Goal: Information Seeking & Learning: Learn about a topic

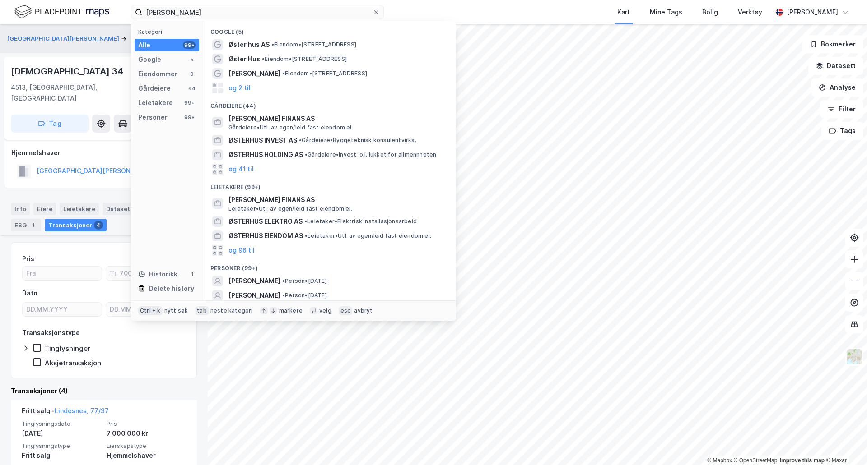
drag, startPoint x: 0, startPoint y: 0, endPoint x: 32, endPoint y: 0, distance: 32.1
click at [32, 0] on div "[PERSON_NAME] Kategori Alle 99+ Google 5 Eiendommer 0 Gårdeiere 44 Leietakere 9…" at bounding box center [433, 12] width 867 height 24
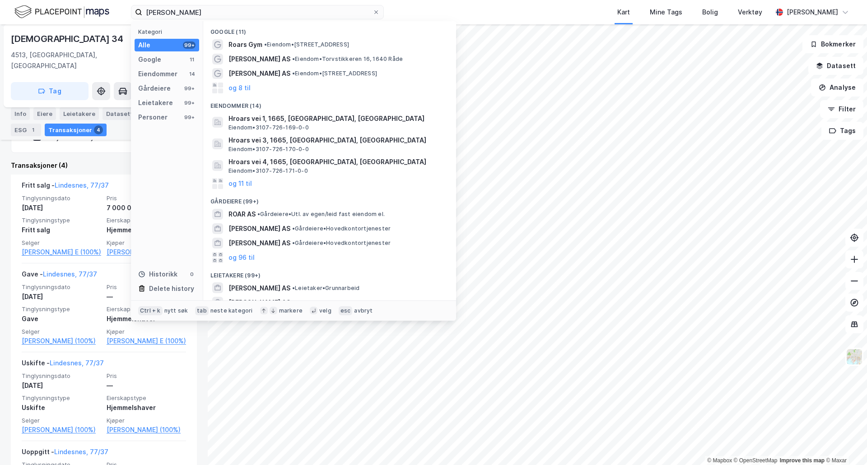
type input "[PERSON_NAME]"
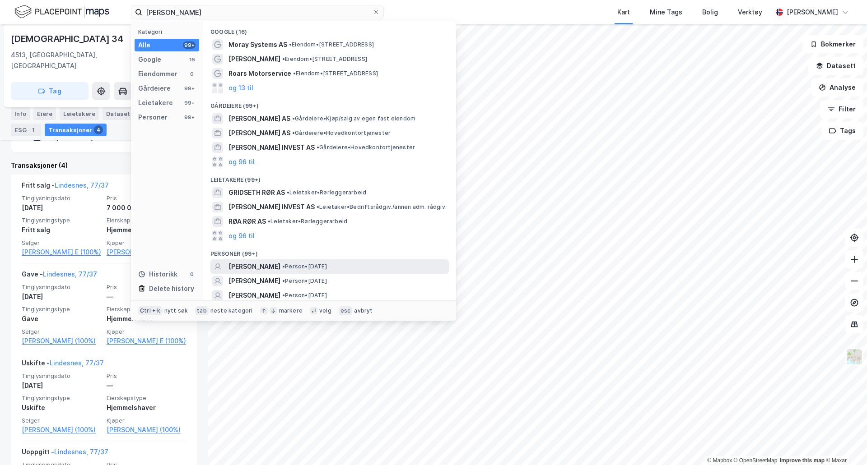
click at [257, 269] on span "[PERSON_NAME]" at bounding box center [254, 266] width 52 height 11
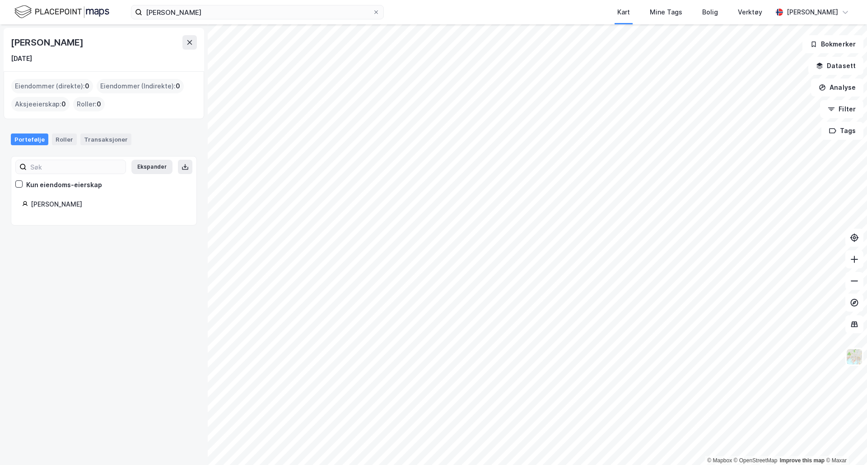
click at [54, 204] on div "[PERSON_NAME]" at bounding box center [108, 204] width 155 height 11
click at [251, 13] on input "[PERSON_NAME]" at bounding box center [257, 12] width 230 height 14
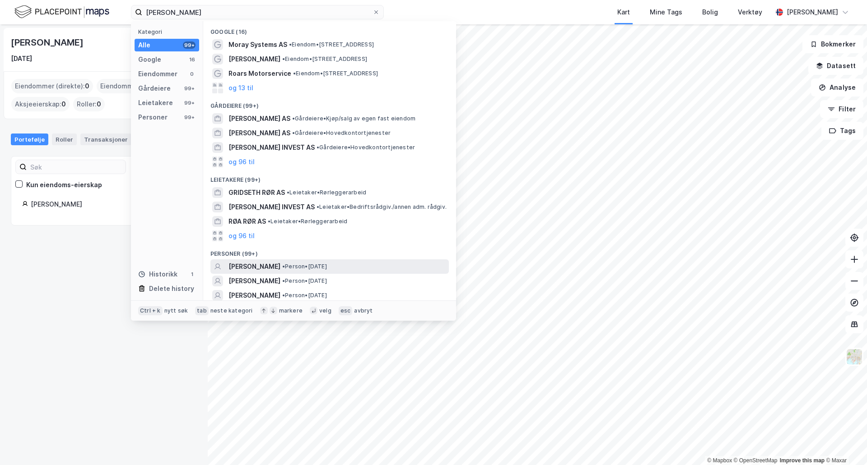
click at [249, 269] on span "[PERSON_NAME]" at bounding box center [254, 266] width 52 height 11
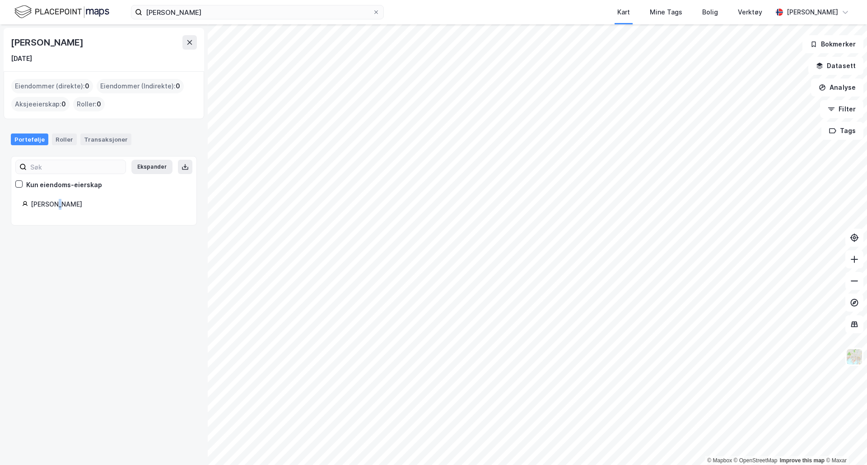
click at [53, 205] on div "[PERSON_NAME]" at bounding box center [108, 204] width 155 height 11
click at [80, 221] on div "Ekspander Kun eiendoms-eierskap [PERSON_NAME]" at bounding box center [104, 191] width 186 height 70
click at [58, 141] on div "Roller" at bounding box center [64, 140] width 25 height 12
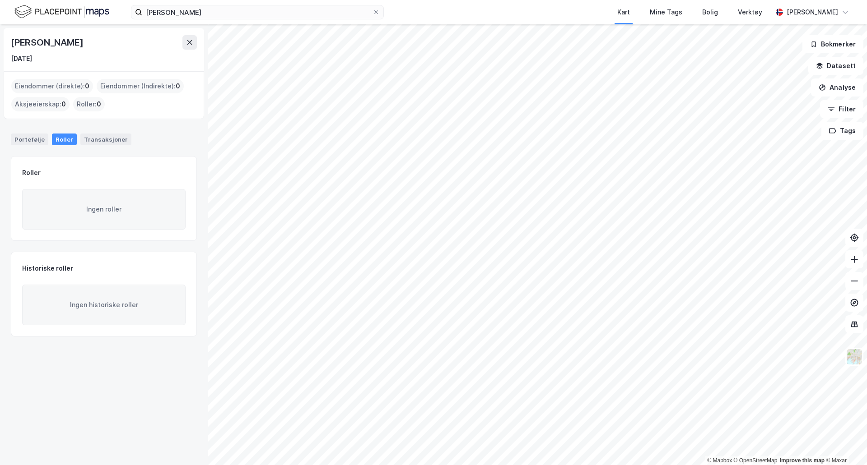
click at [37, 80] on div "Eiendommer (direkte) : 0" at bounding box center [52, 86] width 82 height 14
click at [38, 84] on div "Eiendommer (direkte) : 0" at bounding box center [52, 86] width 82 height 14
click at [124, 83] on div "Eiendommer (Indirekte) : 0" at bounding box center [140, 86] width 87 height 14
click at [89, 107] on div "Roller : 0" at bounding box center [89, 104] width 32 height 14
click at [58, 106] on div "Aksjeeierskap : 0" at bounding box center [40, 104] width 58 height 14
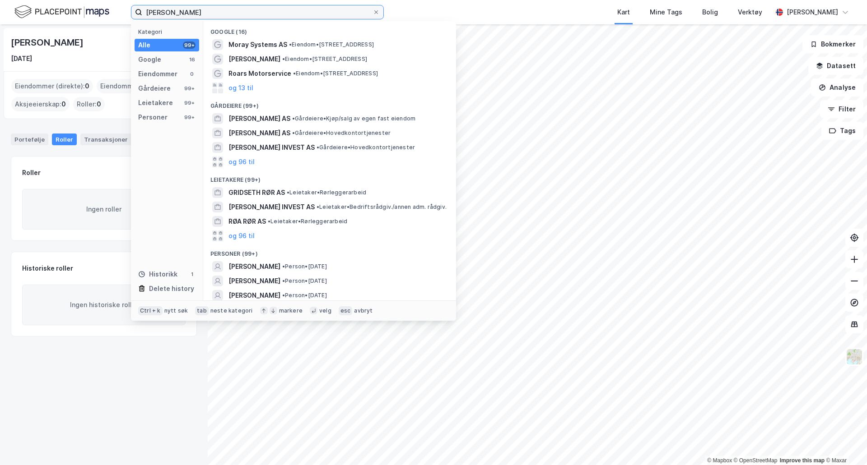
drag, startPoint x: 211, startPoint y: 9, endPoint x: 56, endPoint y: -4, distance: 154.9
click at [56, 0] on html "[PERSON_NAME] Kategori Alle 99+ Google 16 Eiendommer 0 Gårdeiere 99+ Leietakere…" at bounding box center [433, 232] width 867 height 465
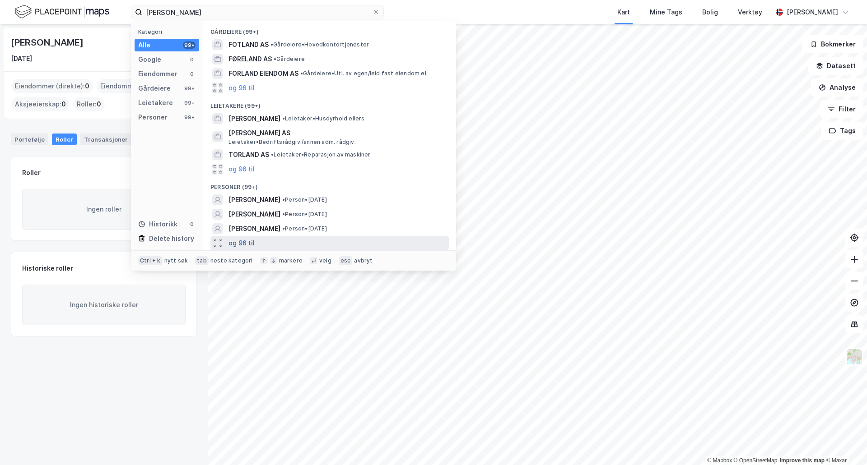
click at [242, 243] on button "og 96 til" at bounding box center [241, 243] width 26 height 11
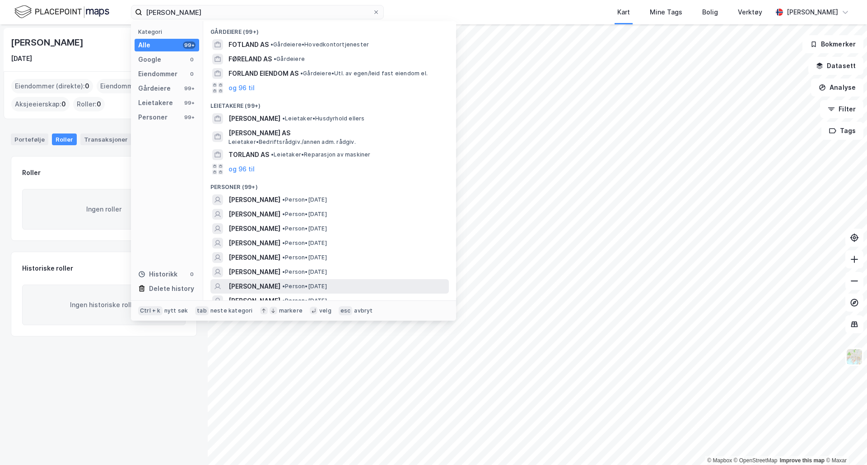
click at [253, 286] on span "[PERSON_NAME]" at bounding box center [254, 286] width 52 height 11
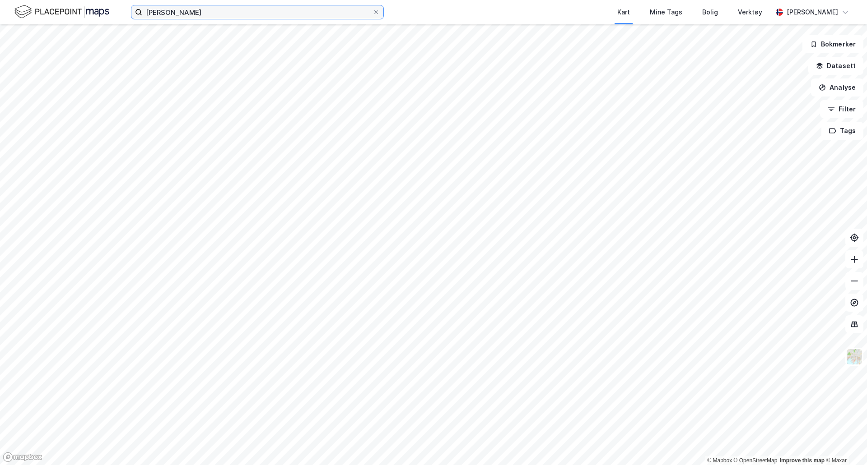
drag, startPoint x: 217, startPoint y: 12, endPoint x: -16, endPoint y: -14, distance: 234.7
click at [0, 0] on html "[PERSON_NAME] Kart Mine Tags Bolig Verktøy [PERSON_NAME] © Mapbox © OpenStreetM…" at bounding box center [433, 232] width 867 height 465
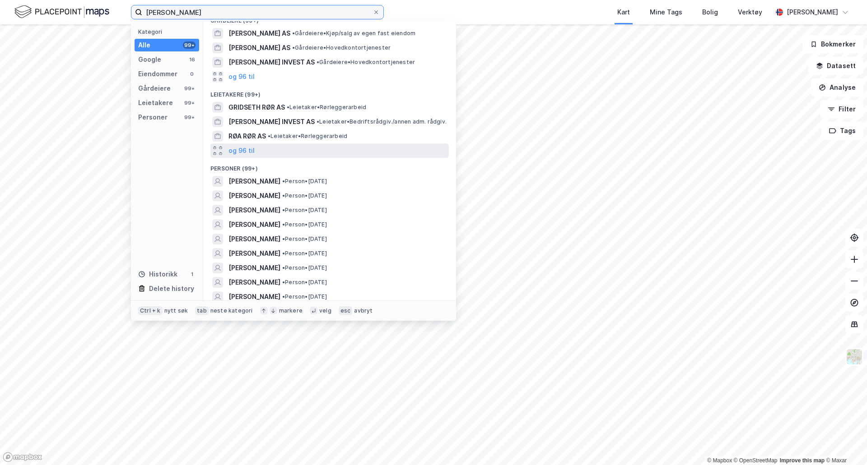
scroll to position [135, 0]
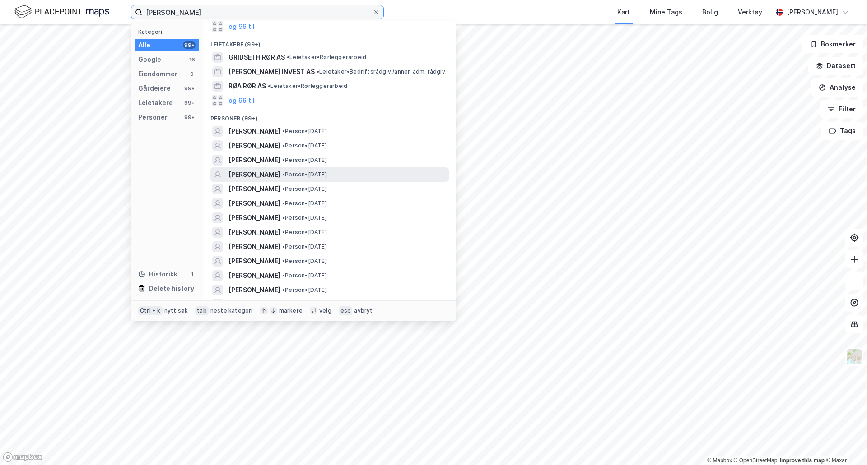
type input "[PERSON_NAME]"
click at [280, 175] on span "[PERSON_NAME]" at bounding box center [254, 174] width 52 height 11
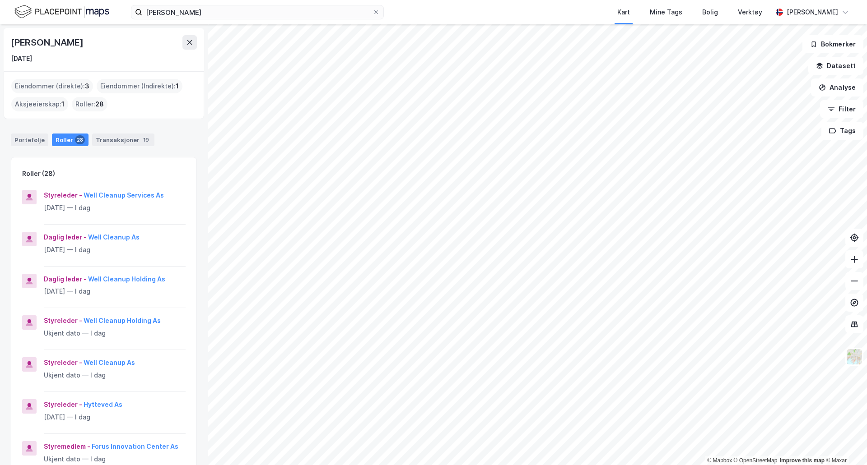
click at [43, 86] on div "Eiendommer (direkte) : 3" at bounding box center [52, 86] width 82 height 14
click at [29, 139] on div "Portefølje" at bounding box center [29, 140] width 37 height 13
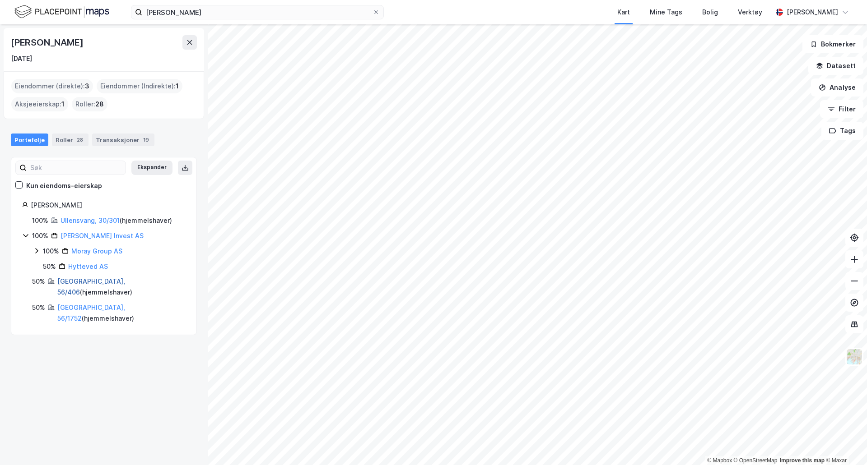
click at [70, 282] on link "[GEOGRAPHIC_DATA], 56/406" at bounding box center [91, 287] width 68 height 19
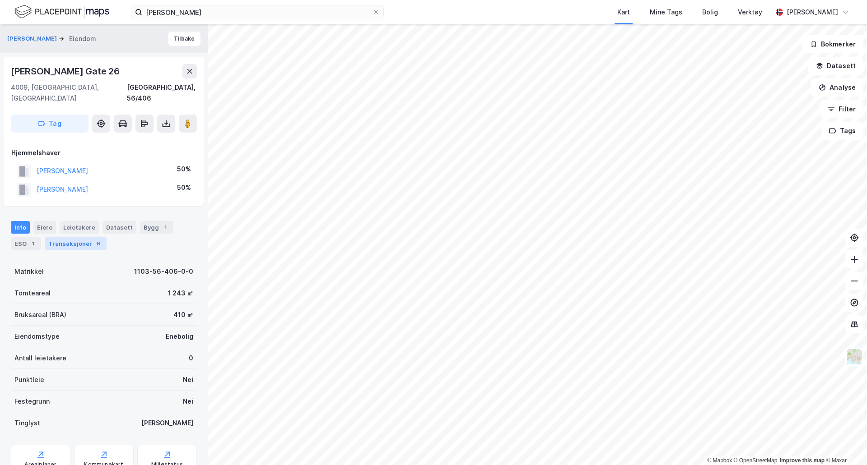
click at [60, 237] on div "Transaksjoner 6" at bounding box center [76, 243] width 62 height 13
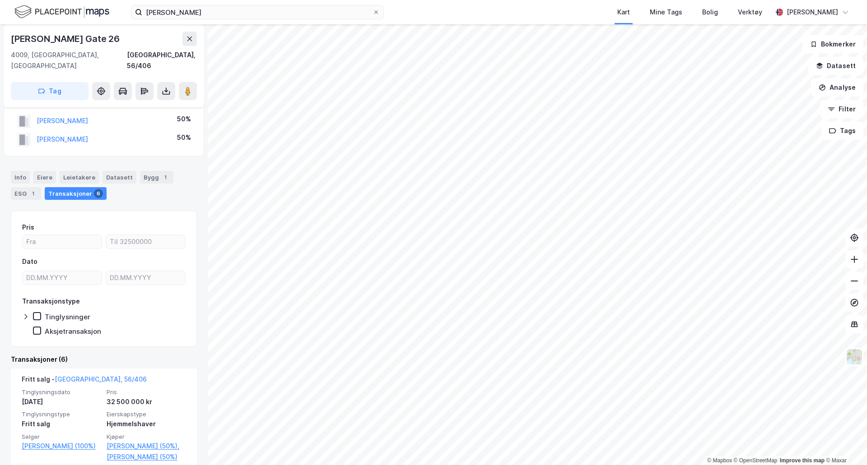
scroll to position [90, 0]
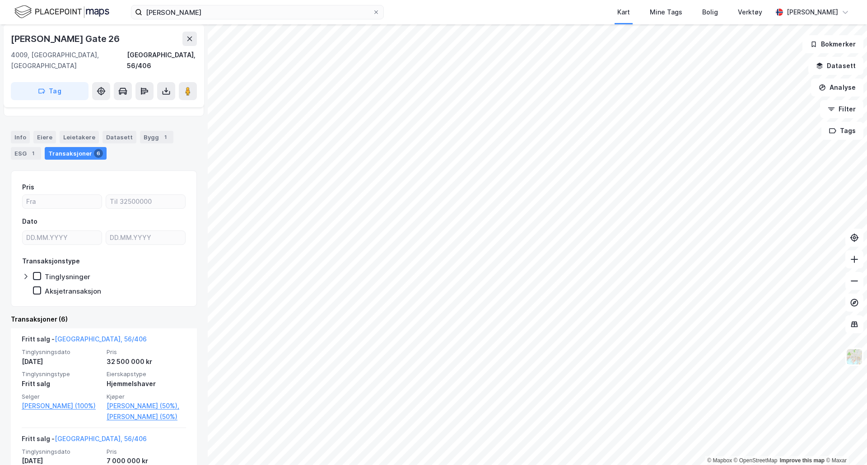
click at [18, 131] on div "Info" at bounding box center [20, 137] width 19 height 13
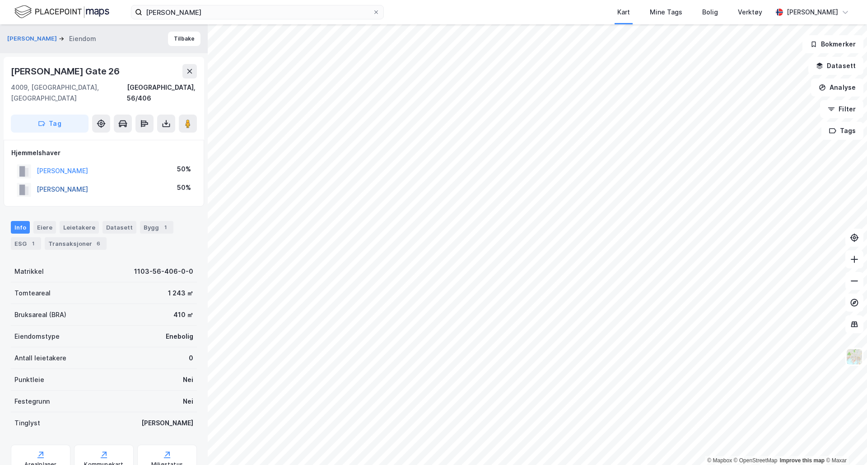
click at [0, 0] on button "[PERSON_NAME]" at bounding box center [0, 0] width 0 height 0
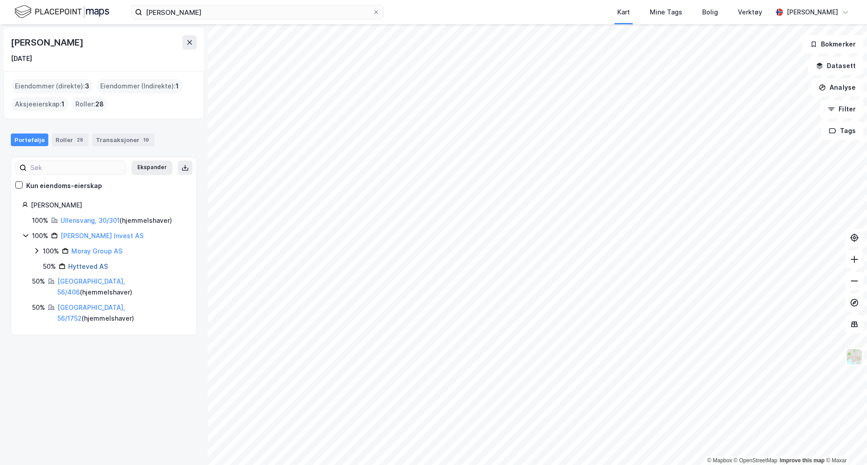
click at [92, 268] on link "Hytteved AS" at bounding box center [88, 267] width 40 height 8
click at [148, 85] on div "Eiendommer (Indirekte) : 1" at bounding box center [140, 86] width 86 height 14
